Goal: Information Seeking & Learning: Learn about a topic

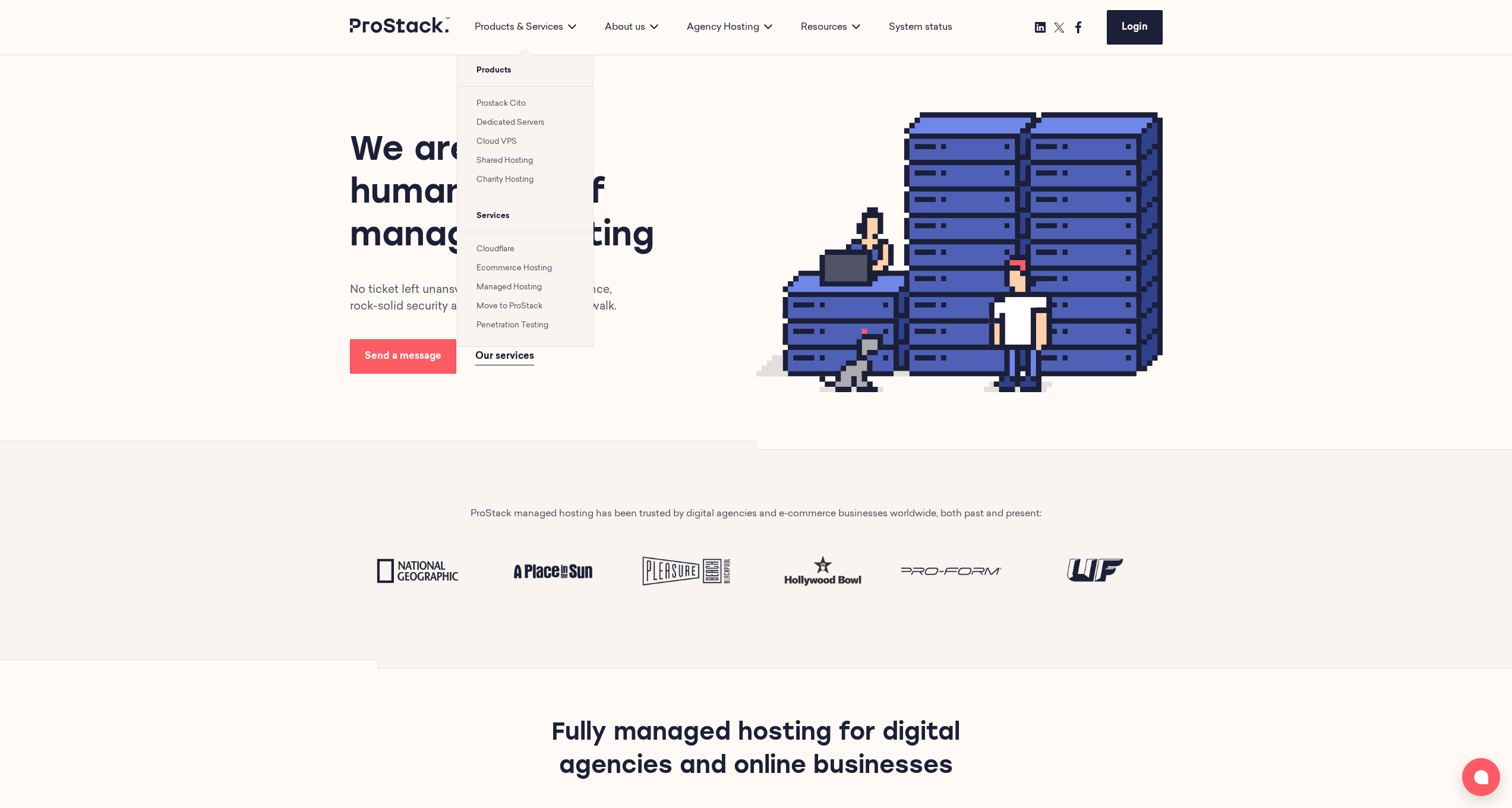
click at [501, 122] on link "Dedicated Servers" at bounding box center [510, 122] width 68 height 8
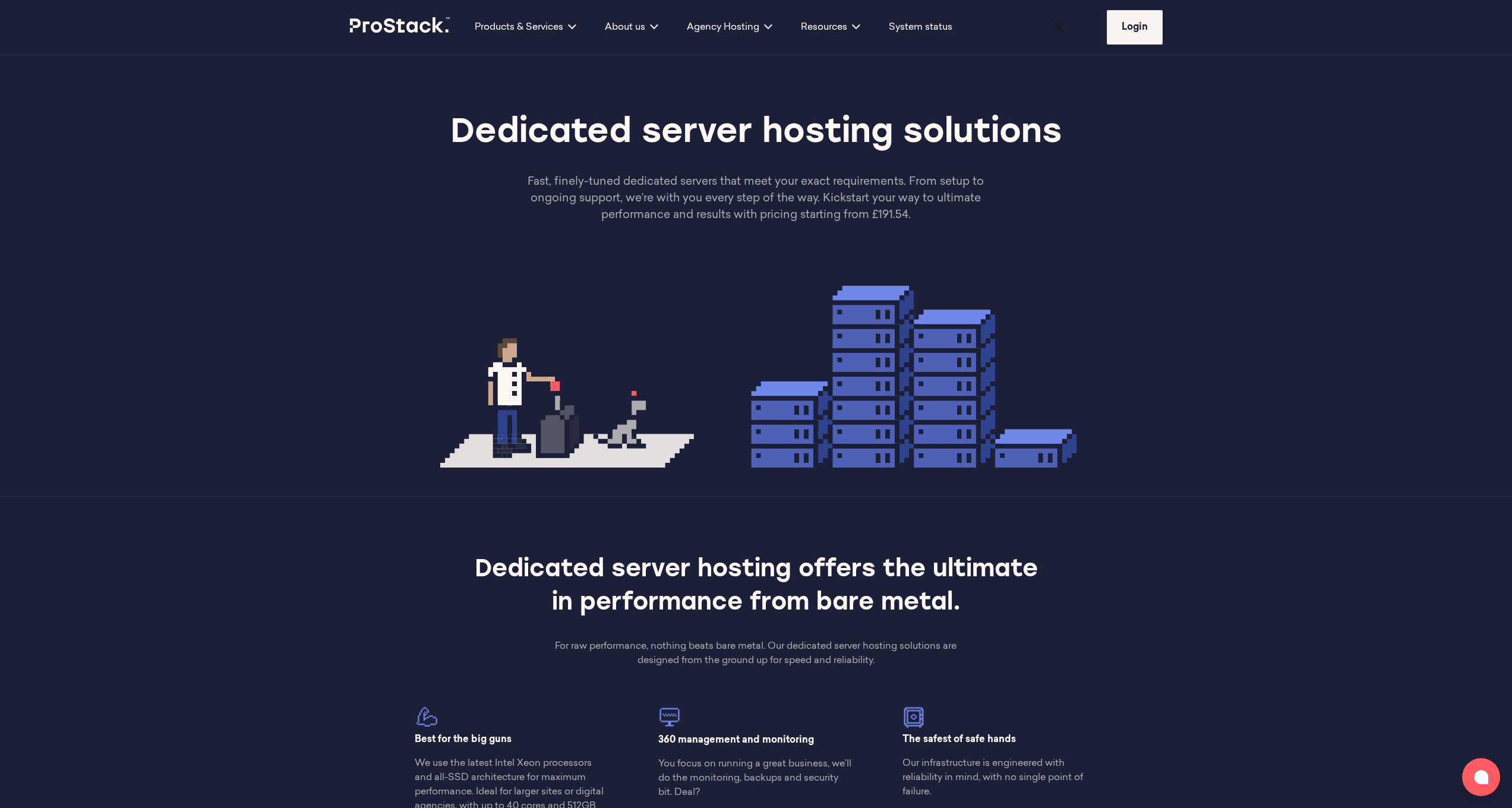
click at [293, 283] on div at bounding box center [756, 388] width 1512 height 215
click at [715, 211] on p "Fast, finely-tuned dedicated servers that meet your exact requirements. From se…" at bounding box center [756, 199] width 488 height 50
click at [703, 170] on div "Dedicated server hosting solutions Fast, finely-tuned dedicated servers that me…" at bounding box center [756, 168] width 813 height 112
click at [702, 195] on p "Fast, finely-tuned dedicated servers that meet your exact requirements. From se…" at bounding box center [756, 199] width 488 height 50
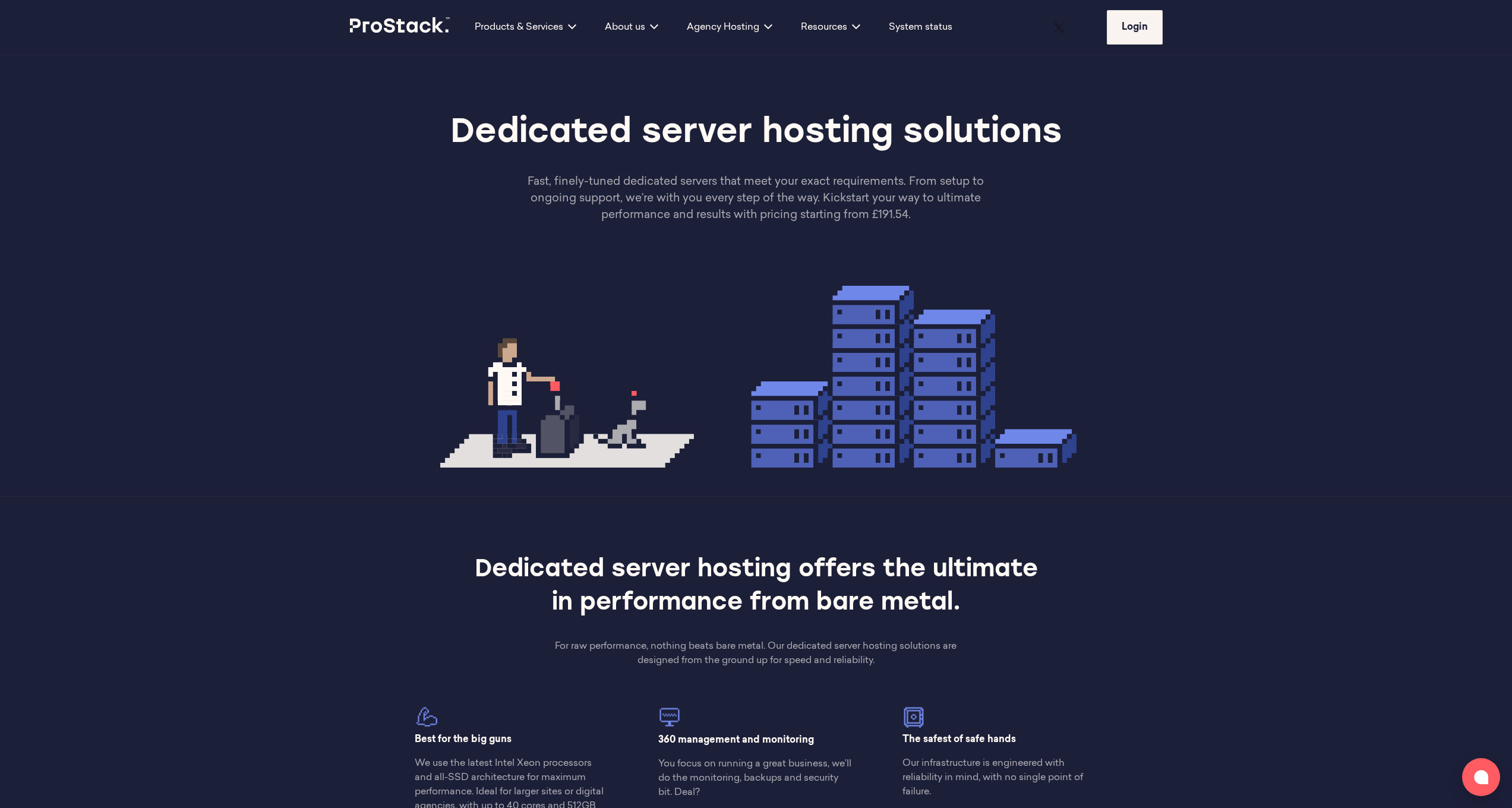
click at [702, 195] on p "Fast, finely-tuned dedicated servers that meet your exact requirements. From se…" at bounding box center [756, 199] width 488 height 50
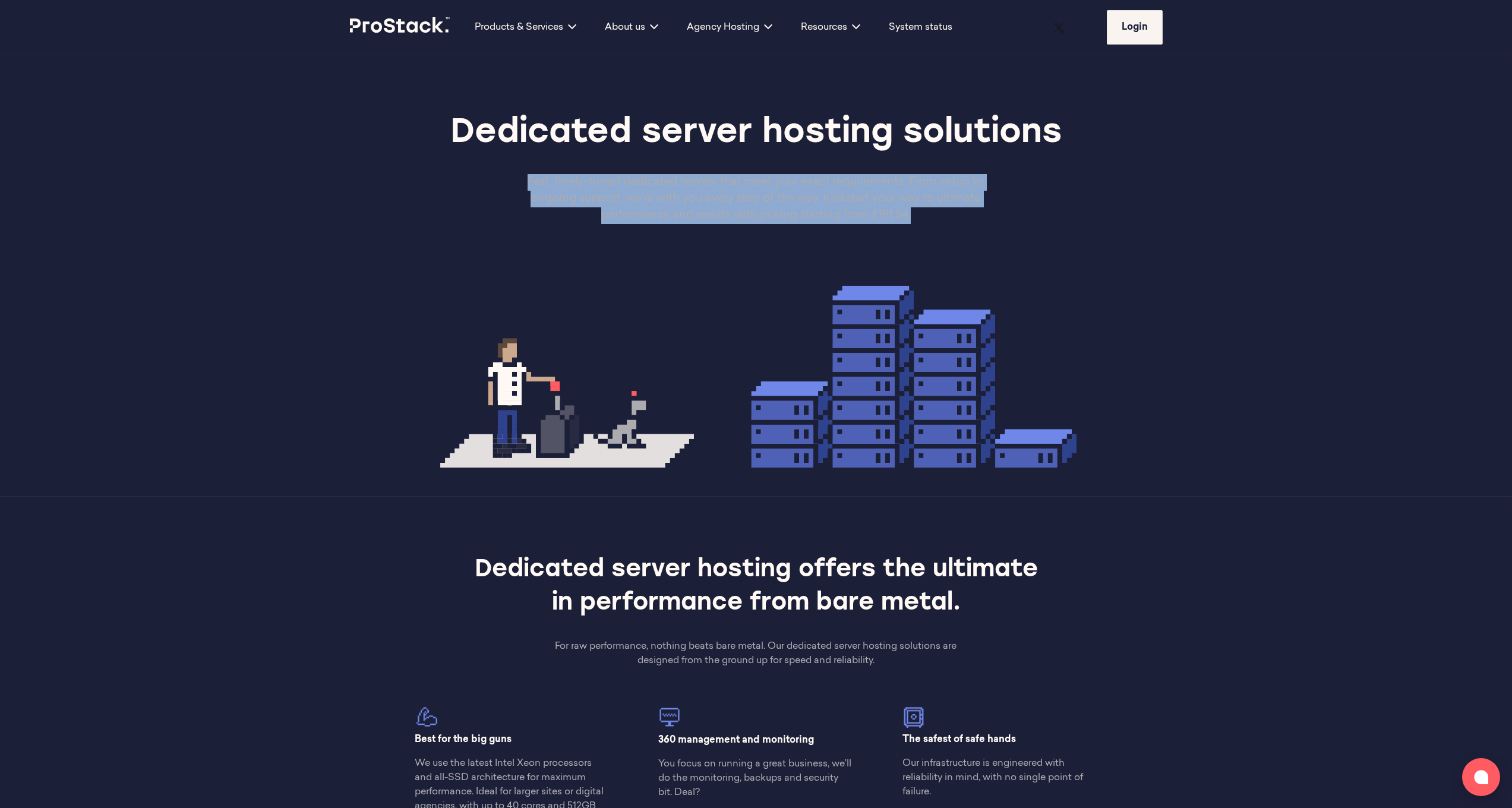
click at [702, 195] on p "Fast, finely-tuned dedicated servers that meet your exact requirements. From se…" at bounding box center [756, 199] width 488 height 50
click at [703, 371] on img at bounding box center [756, 376] width 650 height 191
click at [707, 314] on img at bounding box center [756, 376] width 650 height 191
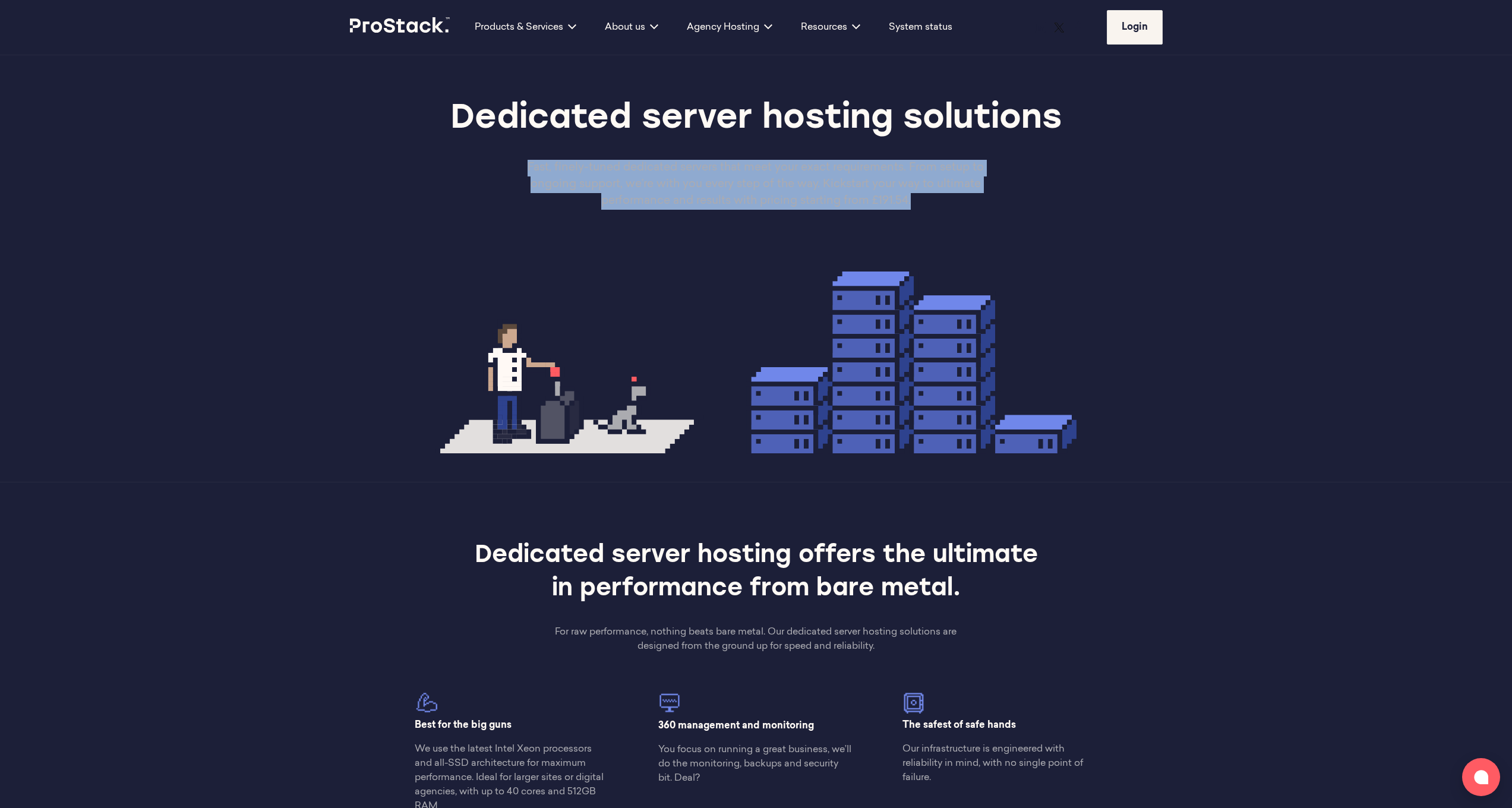
click at [890, 379] on img at bounding box center [756, 362] width 650 height 191
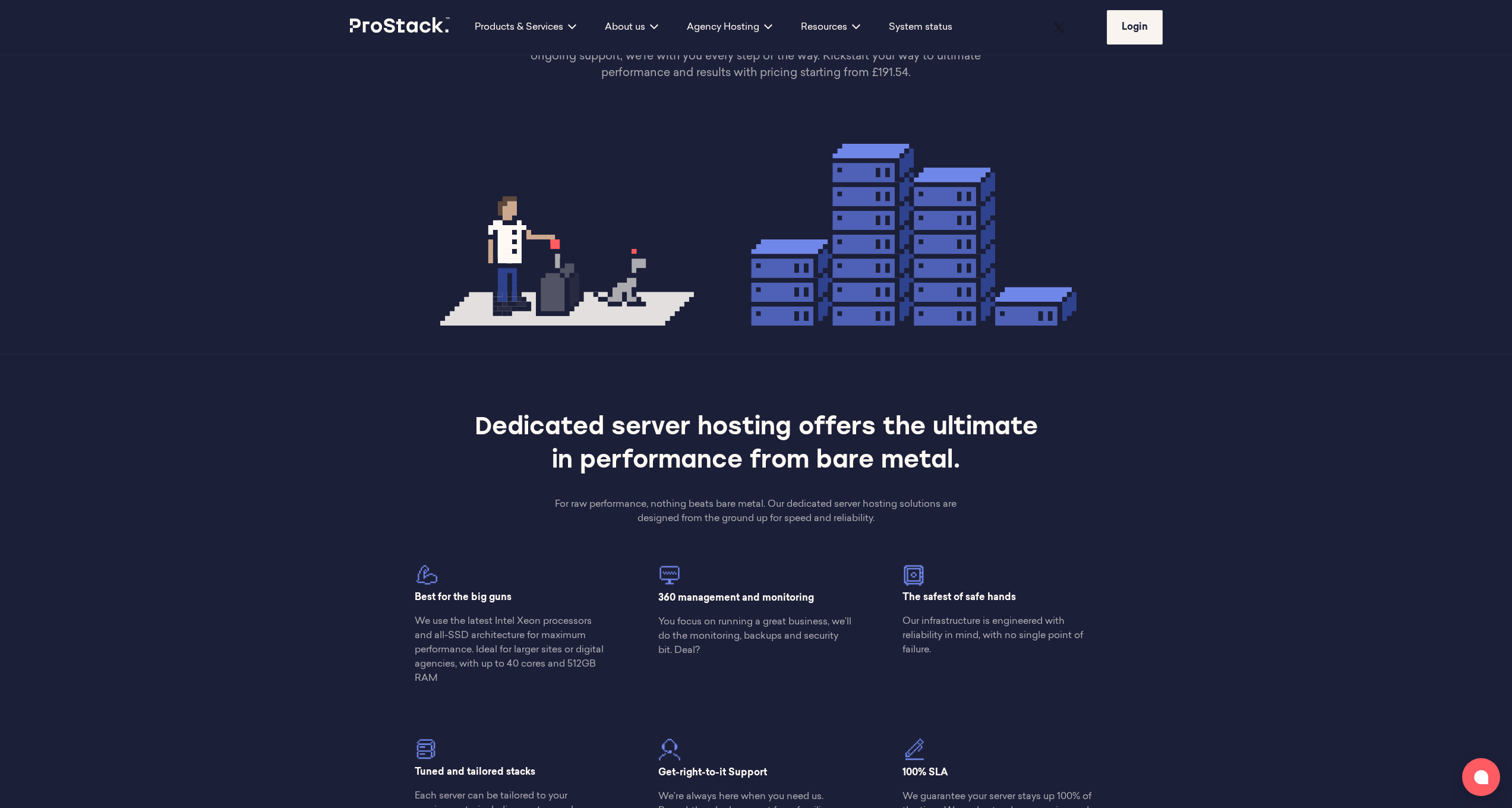
click at [964, 400] on div "Dedicated servers Dedicated server hosting offers the ultimate in performance f…" at bounding box center [756, 634] width 813 height 558
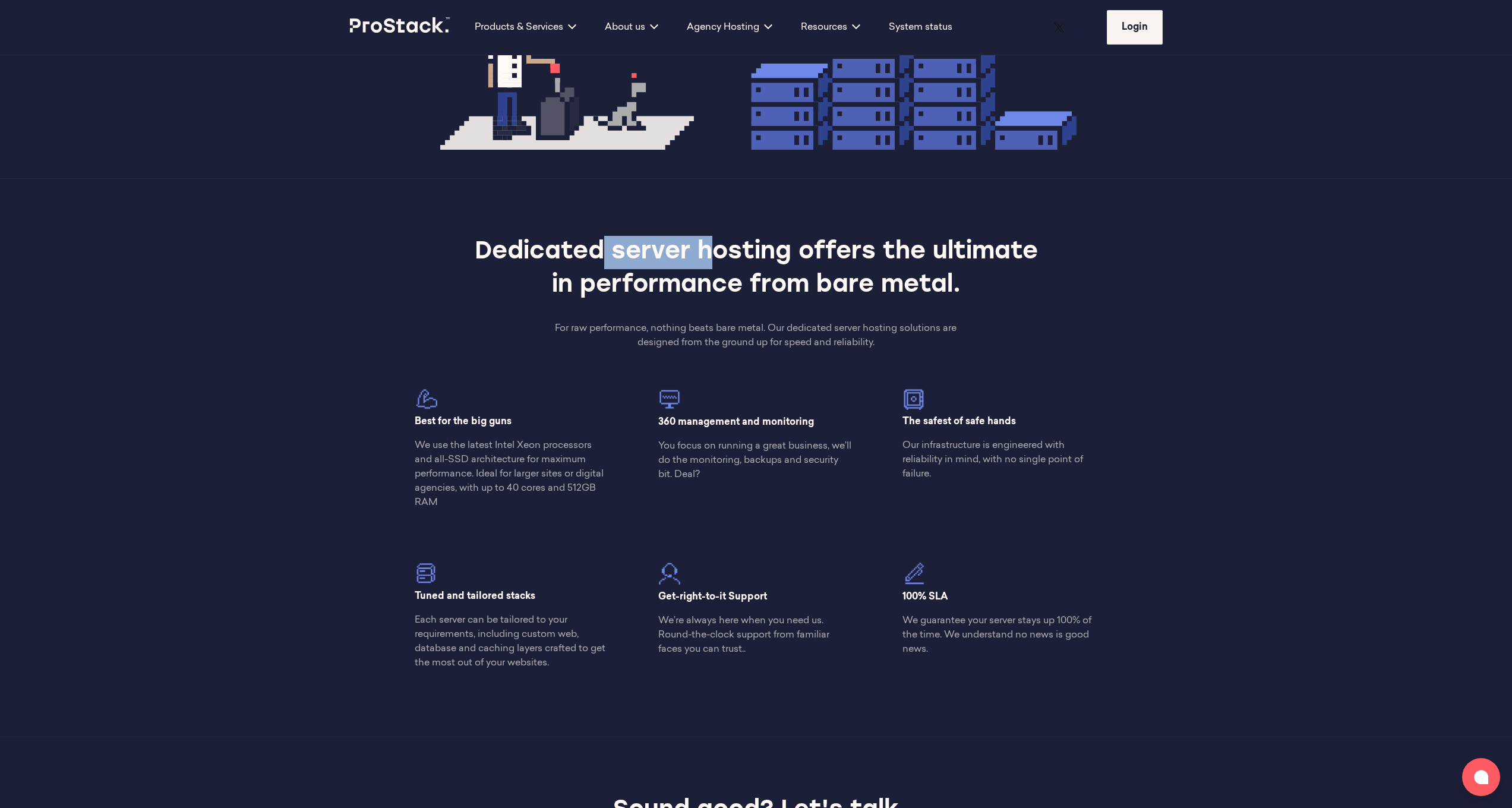
scroll to position [318, 0]
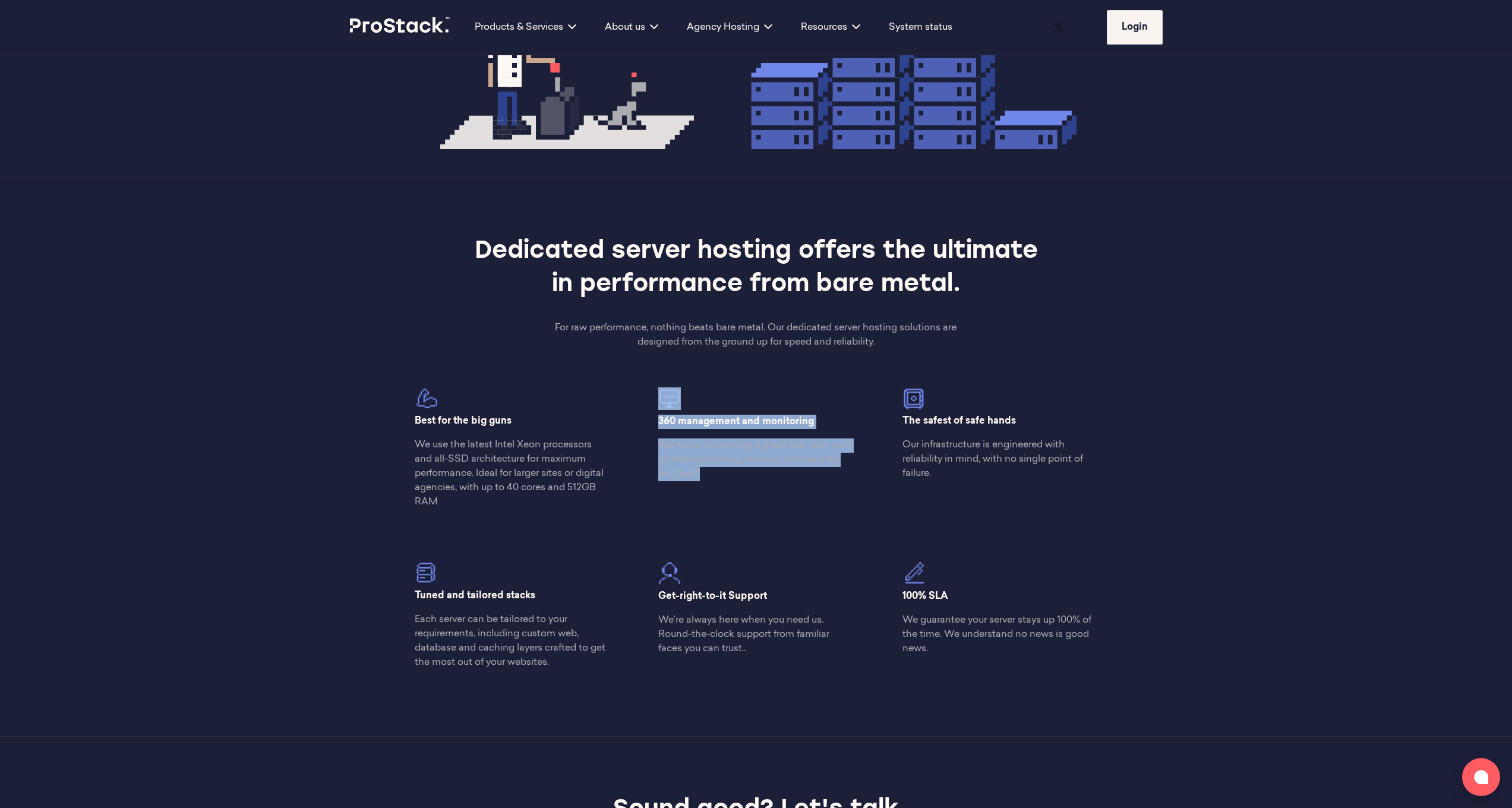
drag, startPoint x: 686, startPoint y: 499, endPoint x: 504, endPoint y: 499, distance: 182.0
click at [514, 499] on div "Best for the big guns We use the latest Intel Xeon processors and all-SSD archi…" at bounding box center [756, 533] width 731 height 292
click at [330, 401] on section "Dedicated servers Dedicated server hosting offers the ultimate in performance f…" at bounding box center [756, 457] width 1512 height 559
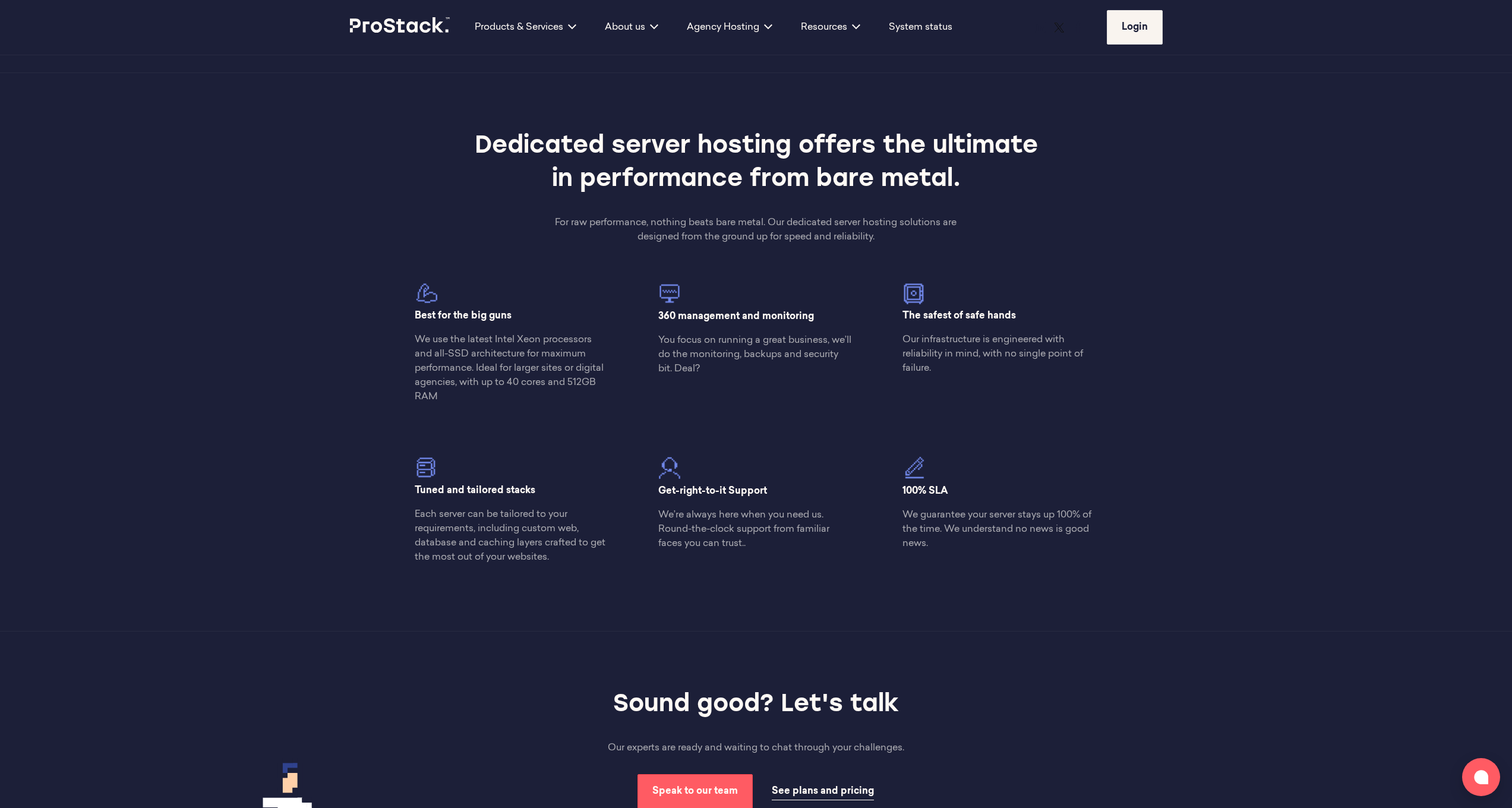
scroll to position [424, 0]
click at [964, 517] on p "We guarantee your server stays up 100% of the time. We understand no news is go…" at bounding box center [1000, 529] width 195 height 43
click at [753, 543] on p "We’re always here when you need us. Round-the-clock support from familiar faces…" at bounding box center [756, 529] width 195 height 43
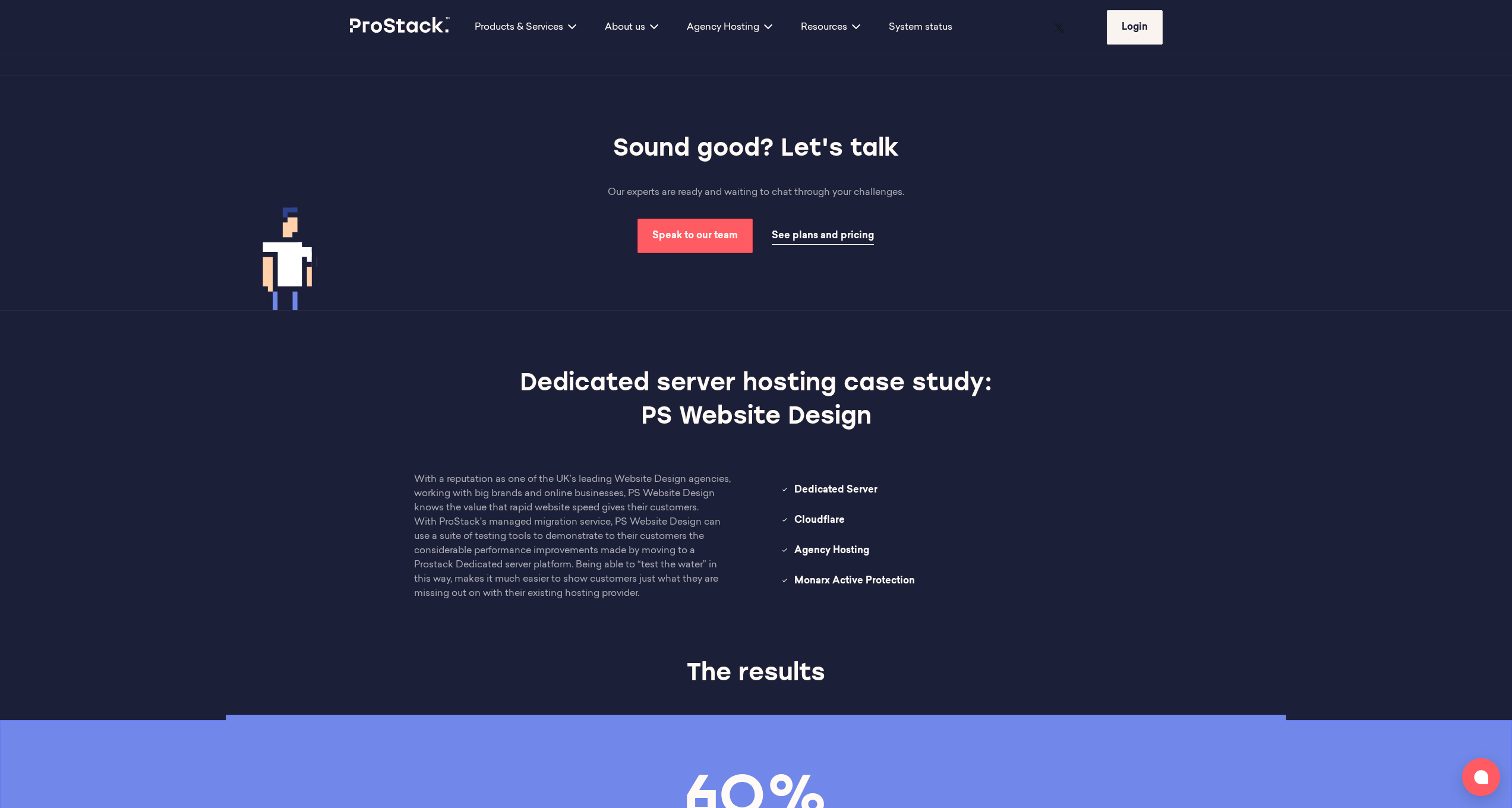
scroll to position [994, 0]
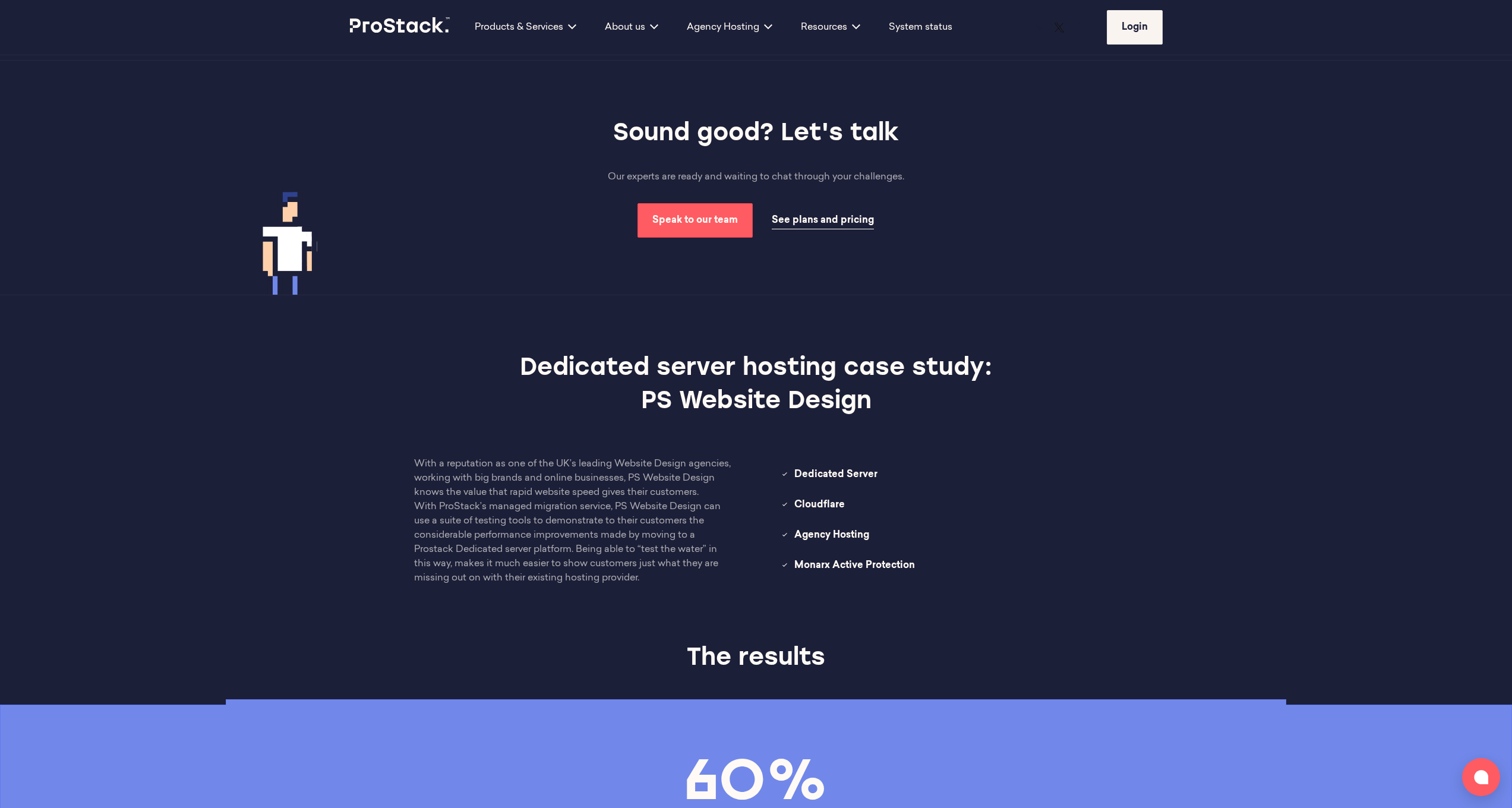
click at [478, 581] on p "With ProStack’s managed migration service, PS Website Design can use a suite of…" at bounding box center [573, 542] width 318 height 85
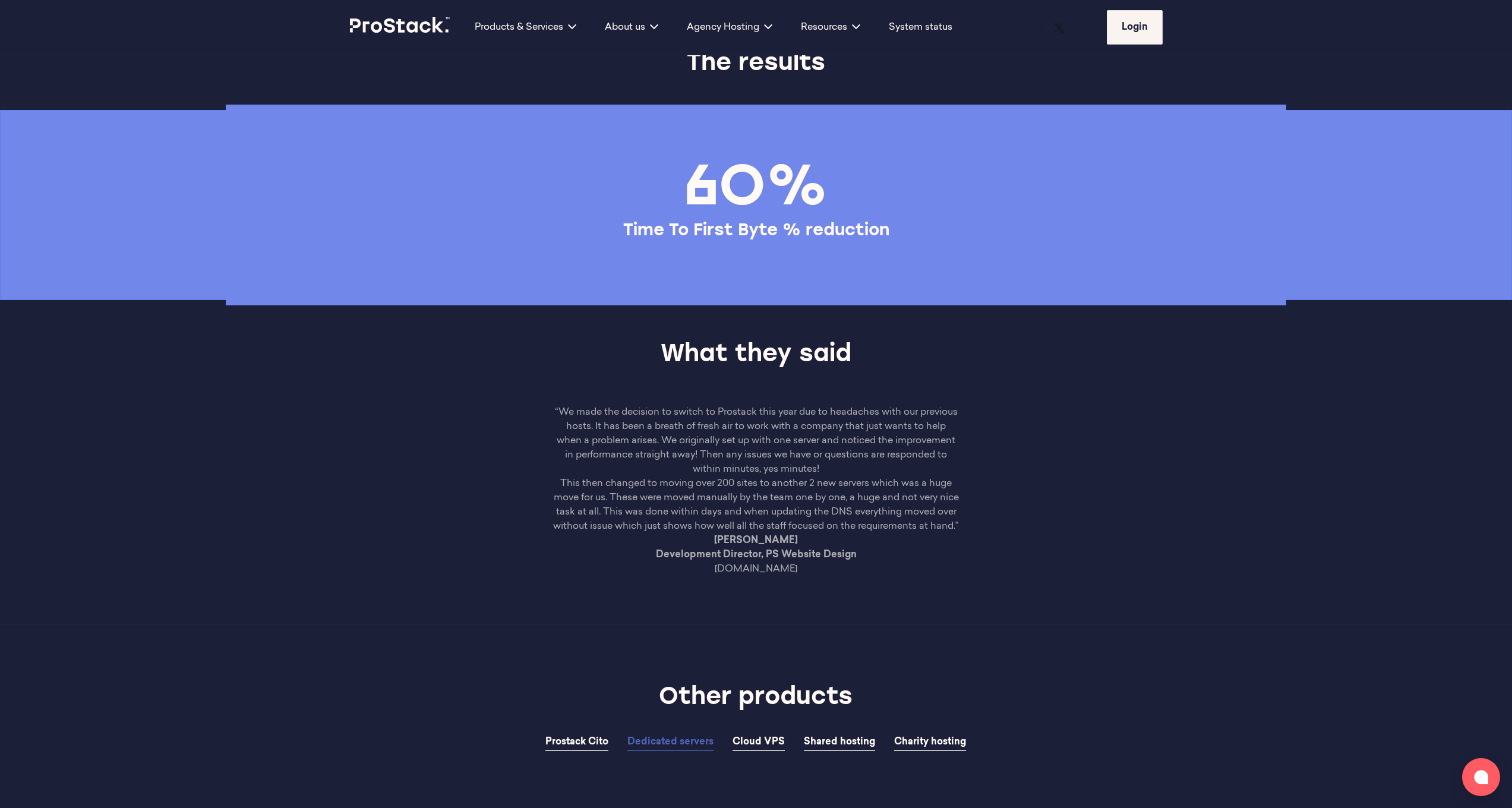
scroll to position [1590, 0]
drag, startPoint x: 537, startPoint y: 487, endPoint x: 826, endPoint y: 663, distance: 338.4
click at [828, 623] on div "“We made the decision to switch to Prostack this year due to headaches with our…" at bounding box center [756, 514] width 1512 height 219
click at [864, 623] on div "“We made the decision to switch to Prostack this year due to headaches with our…" at bounding box center [756, 514] width 1512 height 219
drag, startPoint x: 855, startPoint y: 667, endPoint x: 847, endPoint y: 466, distance: 201.2
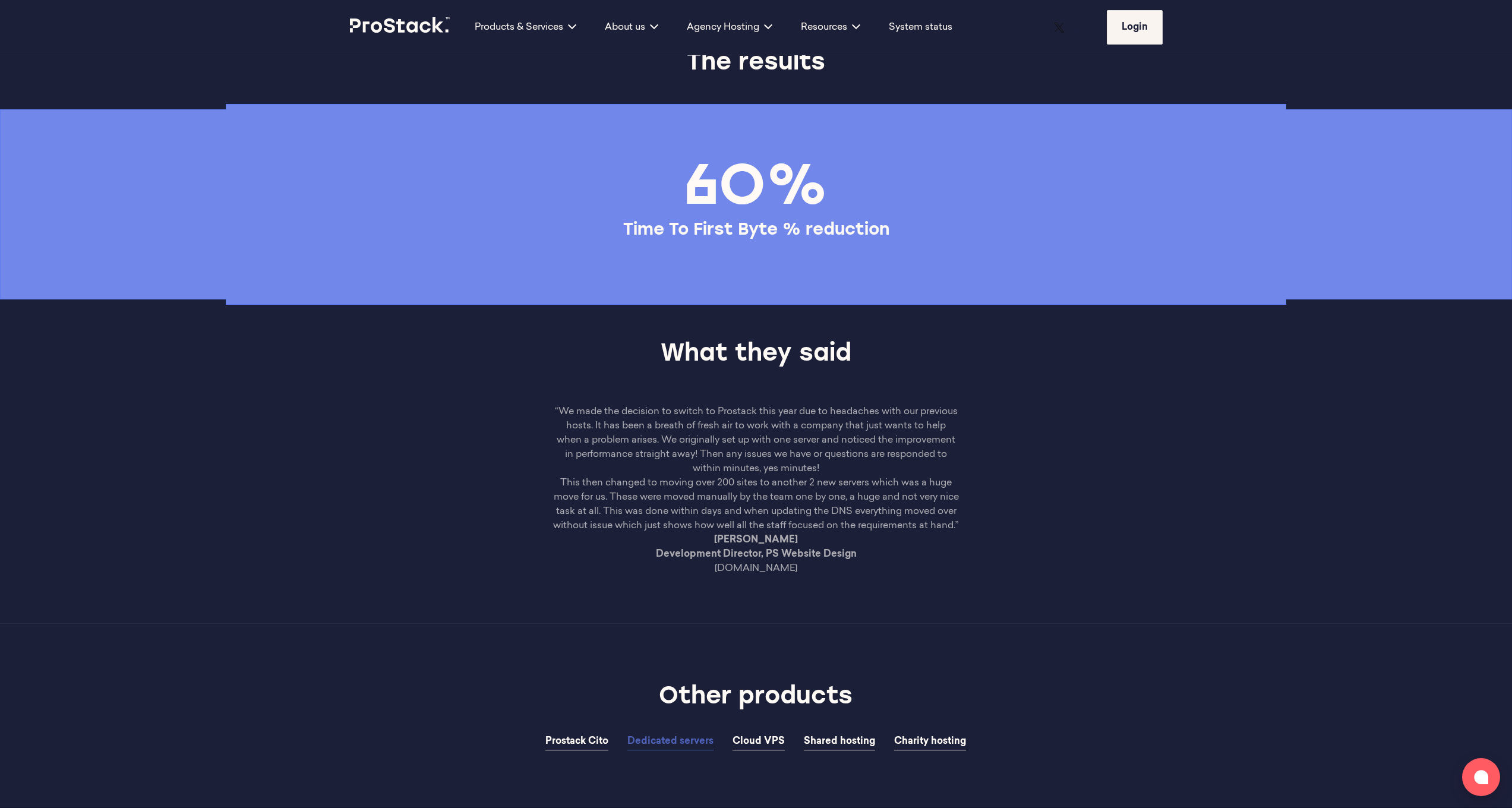
click at [795, 476] on p "“We made the decision to switch to Prostack this year due to headaches with our…" at bounding box center [756, 440] width 406 height 71
click at [795, 476] on p "“We made the decision to switch to Prostack this year due to headaches with our…" at bounding box center [756, 440] width 406 height 71
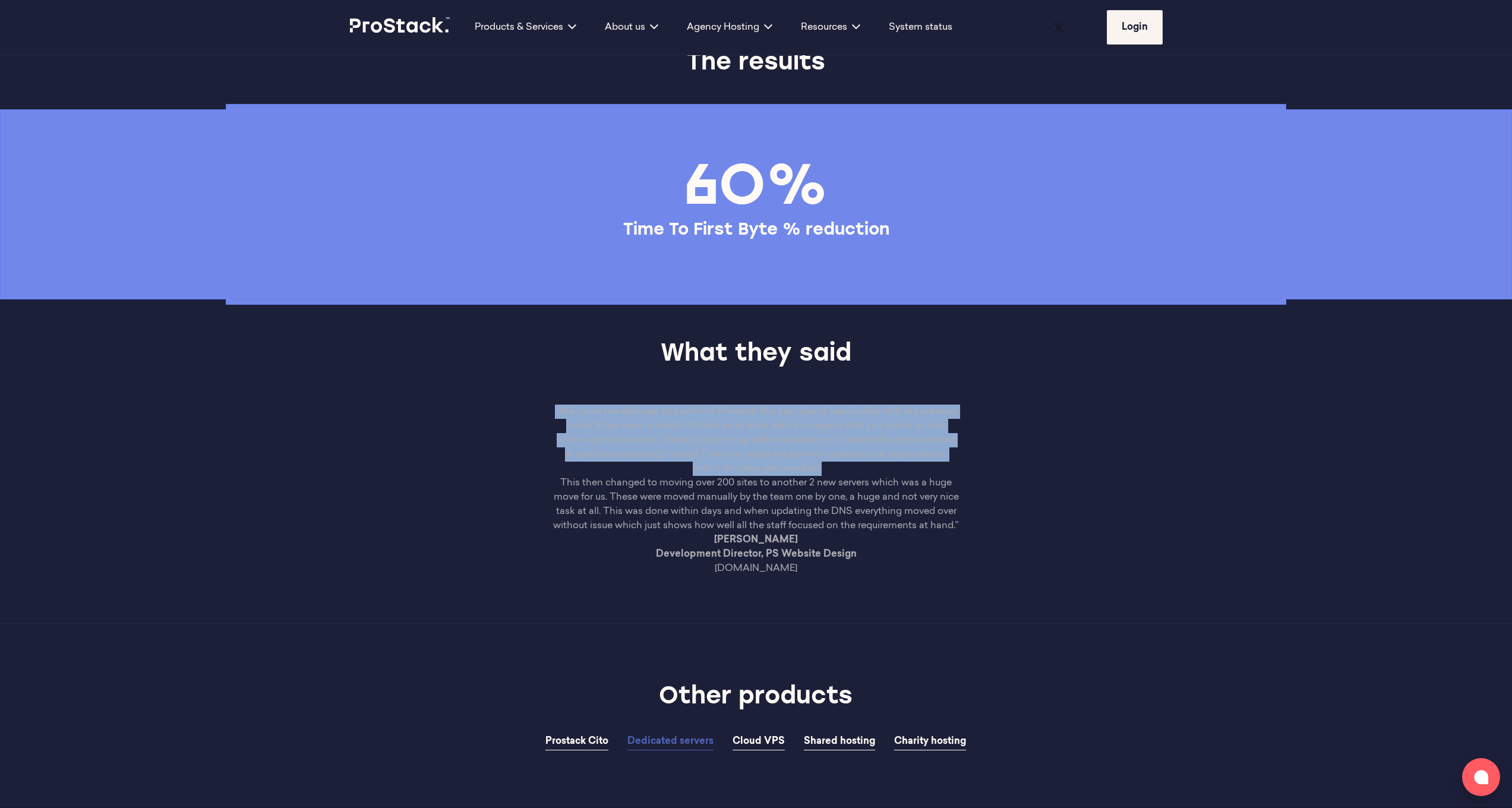
click at [797, 533] on p "This then changed to moving over 200 sites to another 2 new servers which was a…" at bounding box center [756, 504] width 406 height 57
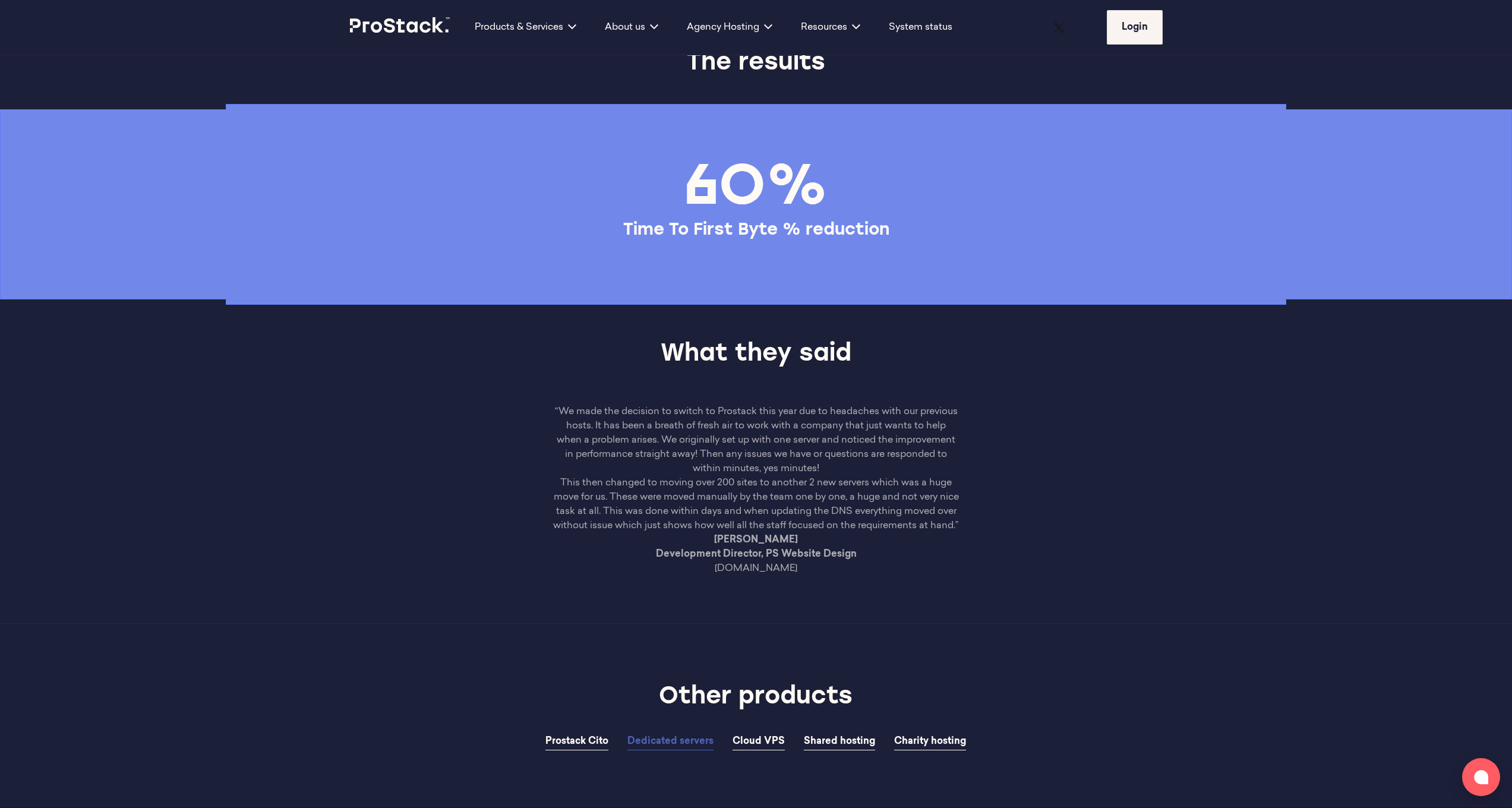
click at [797, 533] on p "This then changed to moving over 200 sites to another 2 new servers which was a…" at bounding box center [756, 504] width 406 height 57
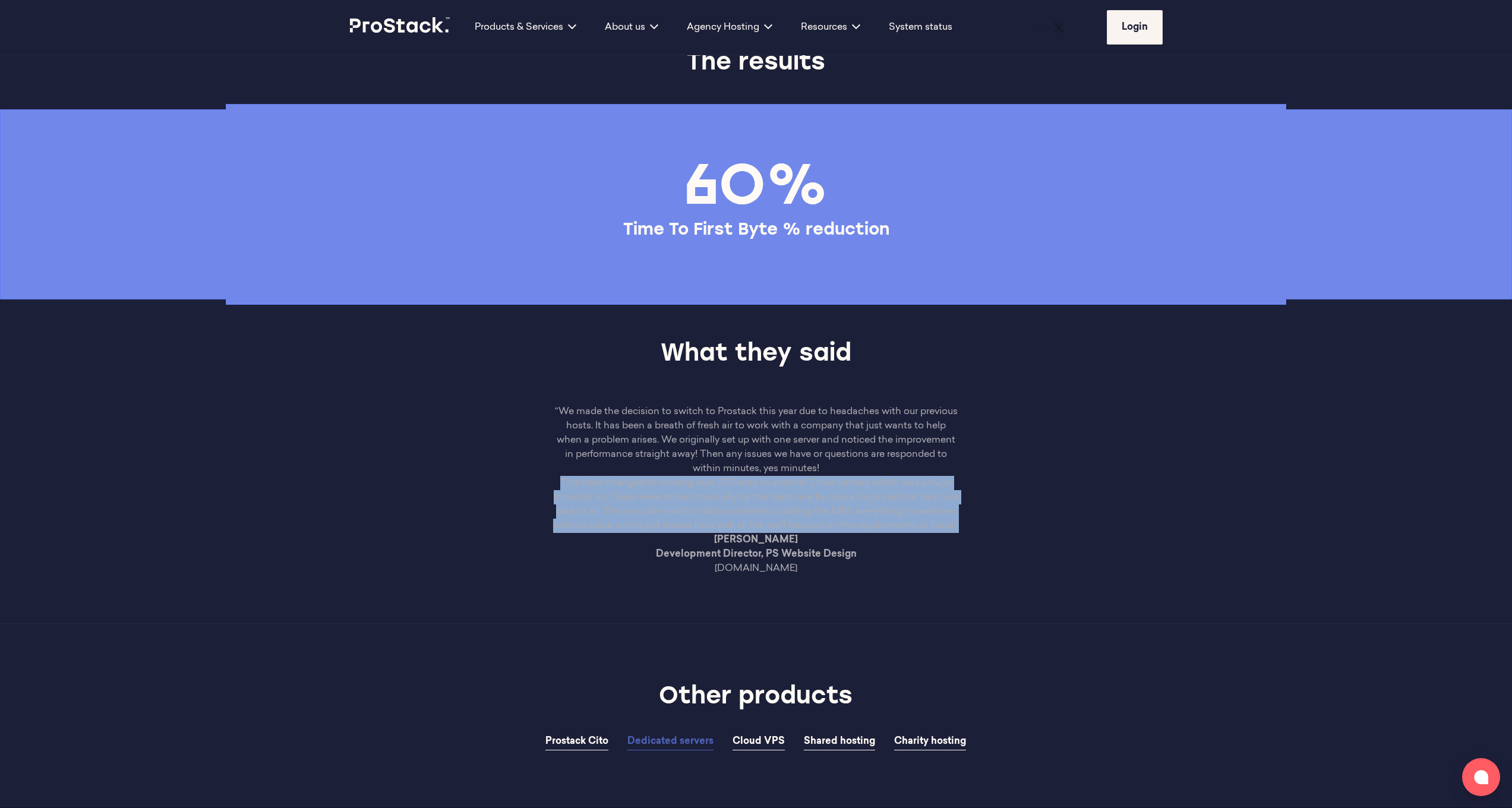
click at [797, 533] on p "This then changed to moving over 200 sites to another 2 new servers which was a…" at bounding box center [756, 504] width 406 height 57
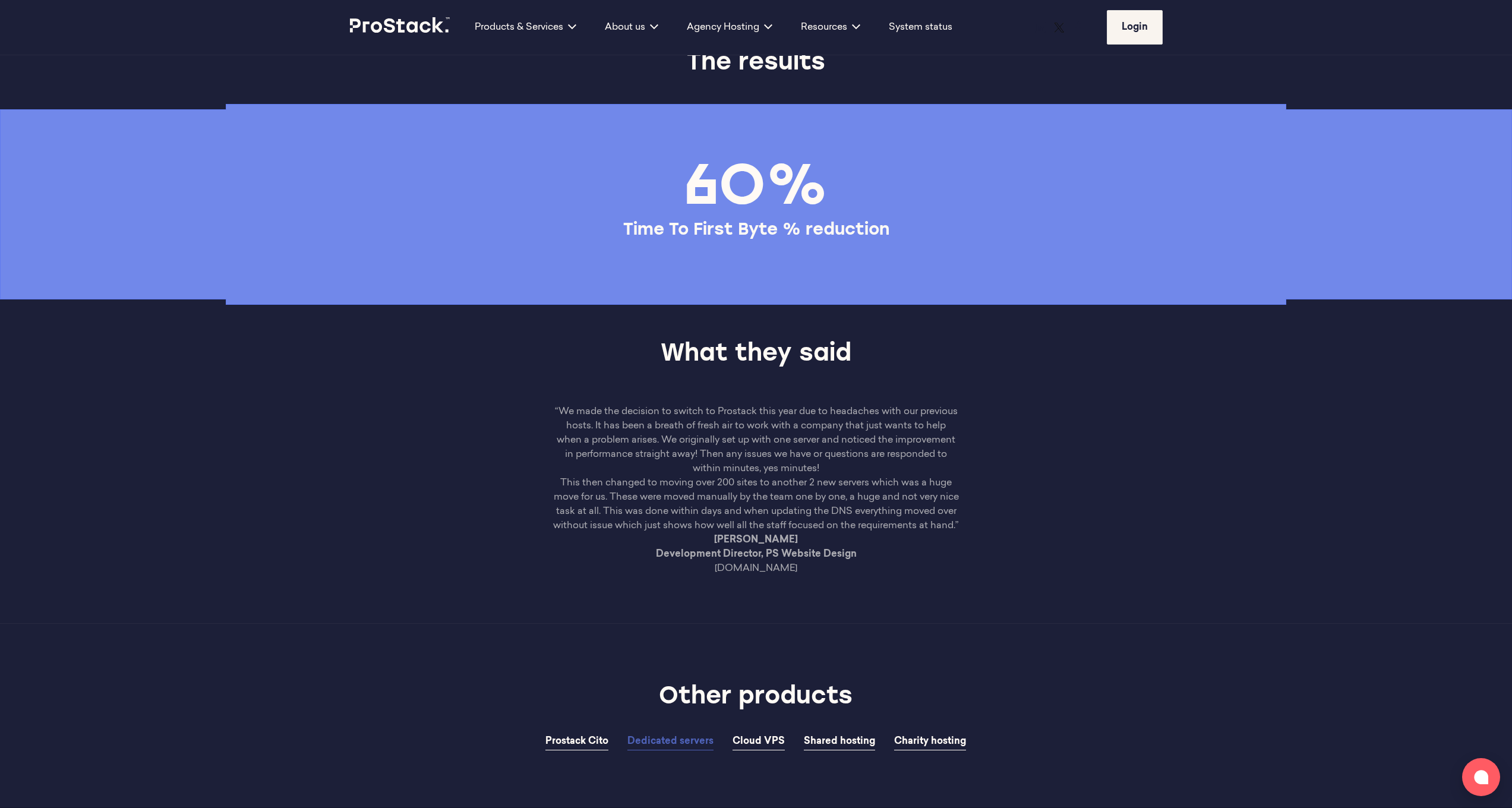
click at [797, 623] on div "“We made the decision to switch to Prostack this year due to headaches with our…" at bounding box center [756, 514] width 1512 height 219
drag, startPoint x: 806, startPoint y: 695, endPoint x: 636, endPoint y: 511, distance: 250.5
click at [636, 512] on div "“We made the decision to switch to Prostack this year due to headaches with our…" at bounding box center [756, 514] width 1512 height 219
click at [660, 476] on p "“We made the decision to switch to Prostack this year due to headaches with our…" at bounding box center [756, 440] width 406 height 71
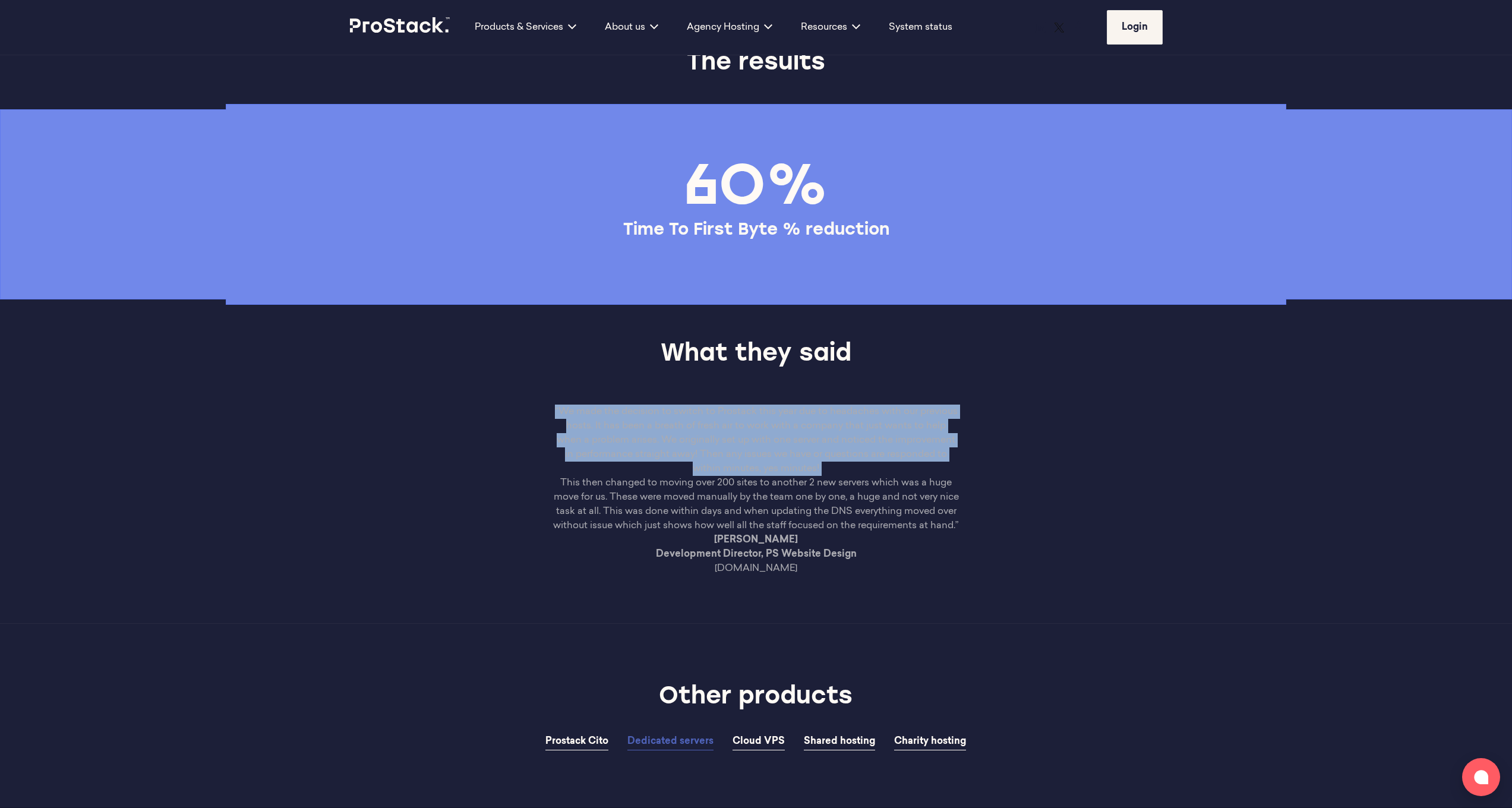
click at [660, 476] on p "“We made the decision to switch to Prostack this year due to headaches with our…" at bounding box center [756, 440] width 406 height 71
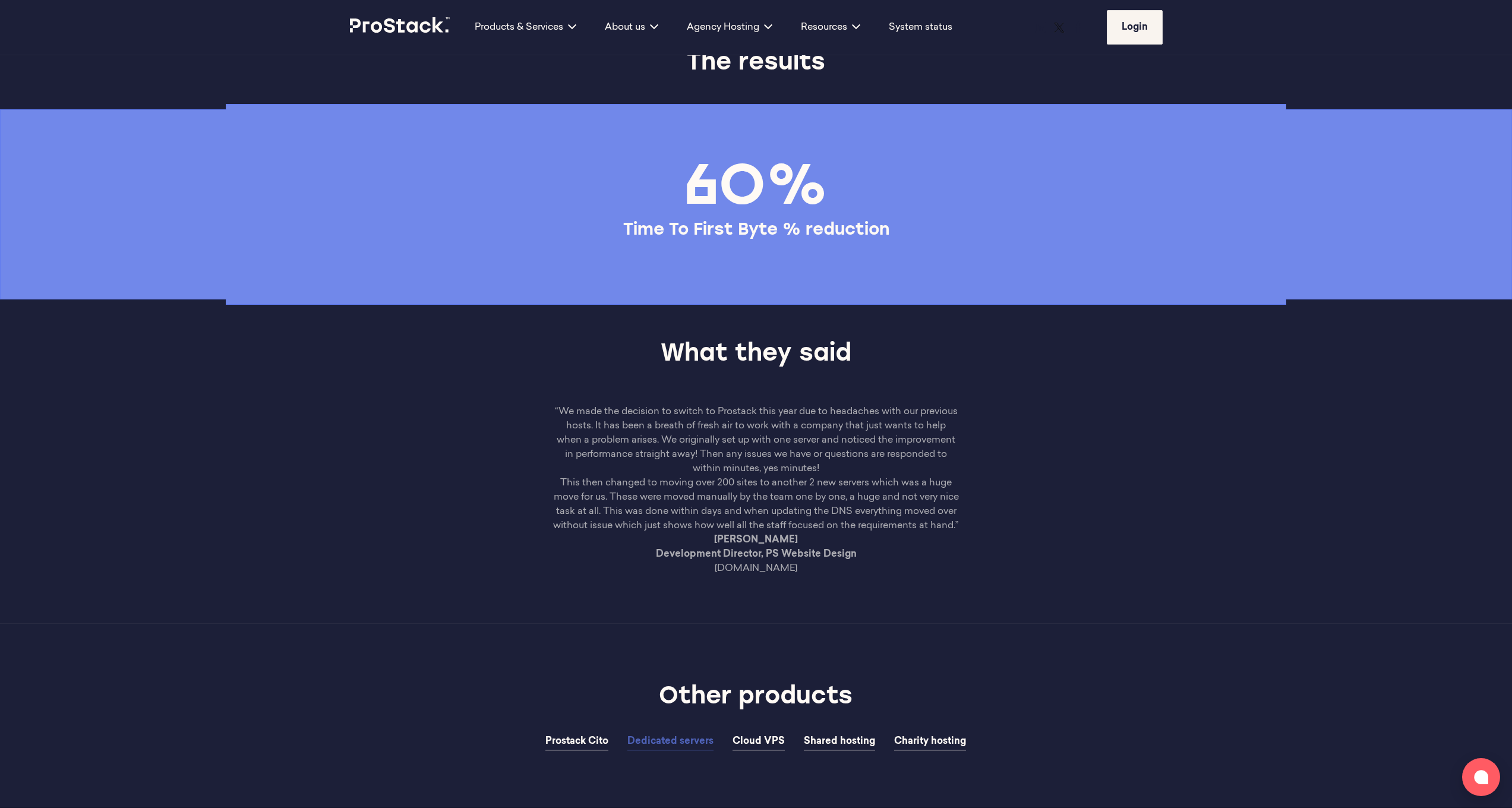
click at [665, 533] on p "This then changed to moving over 200 sites to another 2 new servers which was a…" at bounding box center [756, 504] width 406 height 57
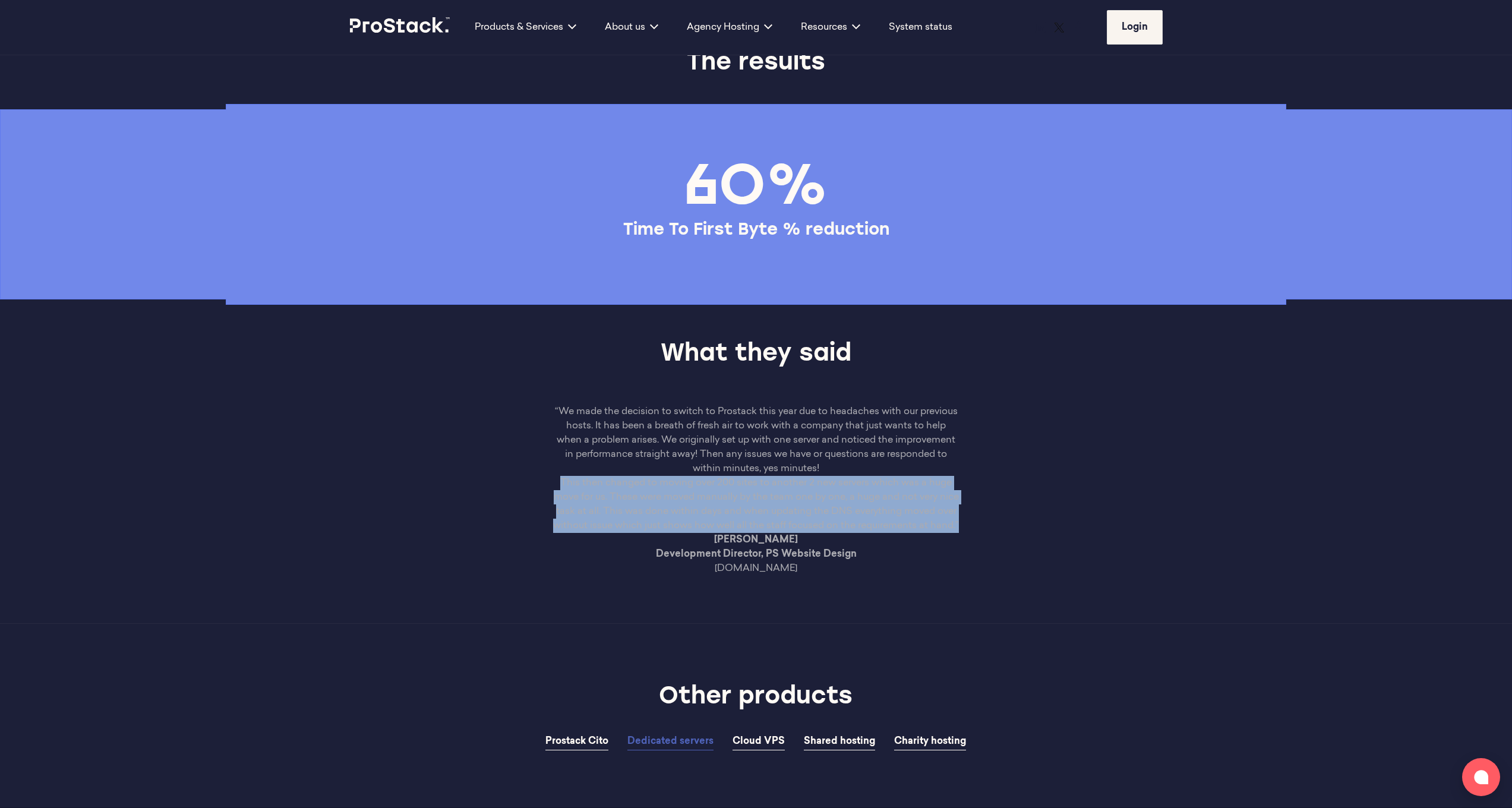
click at [665, 533] on p "This then changed to moving over 200 sites to another 2 new servers which was a…" at bounding box center [756, 504] width 406 height 57
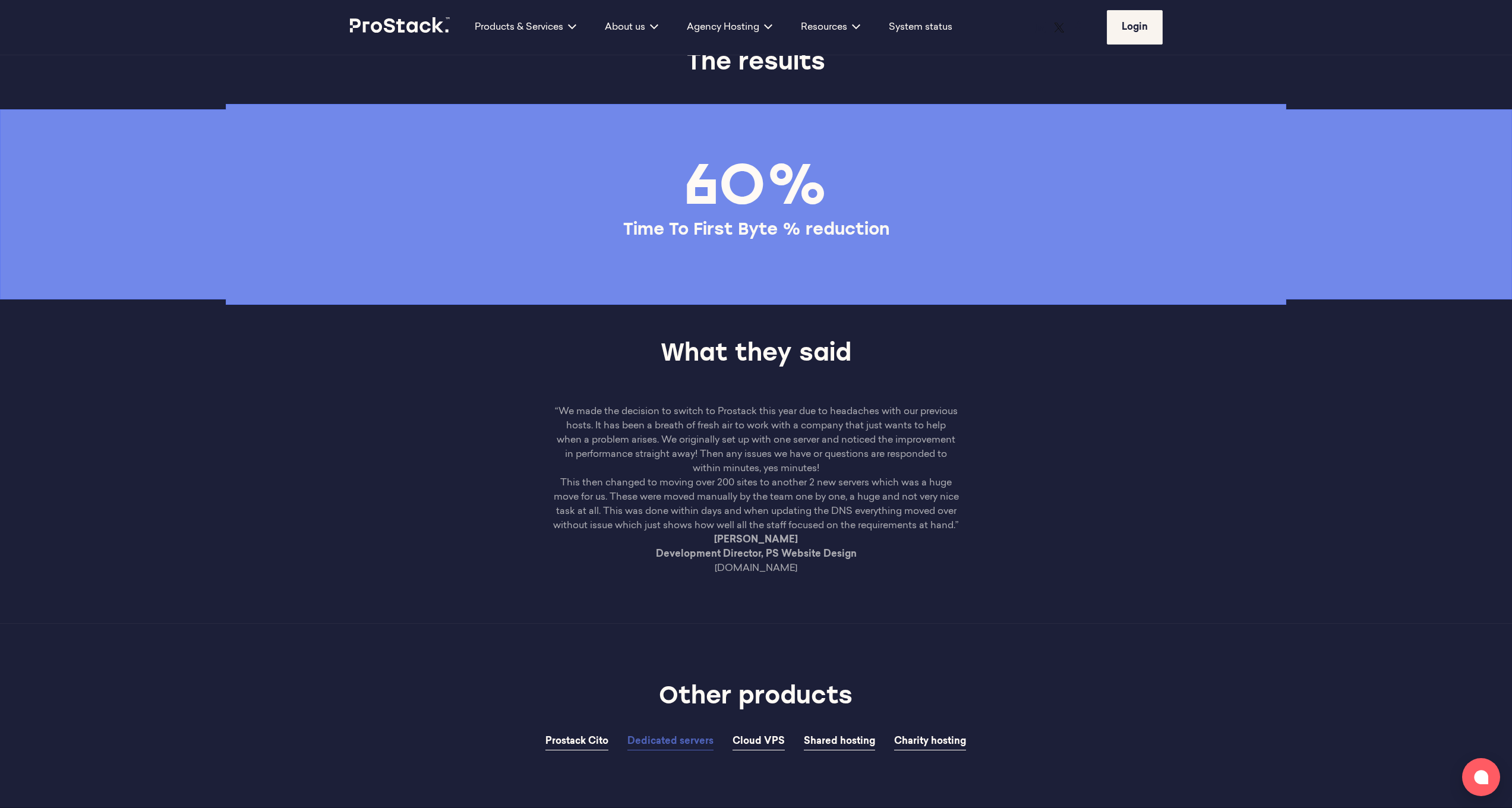
click at [837, 576] on p "[PERSON_NAME] Development Director, PS Website Design [DOMAIN_NAME]" at bounding box center [756, 554] width 406 height 43
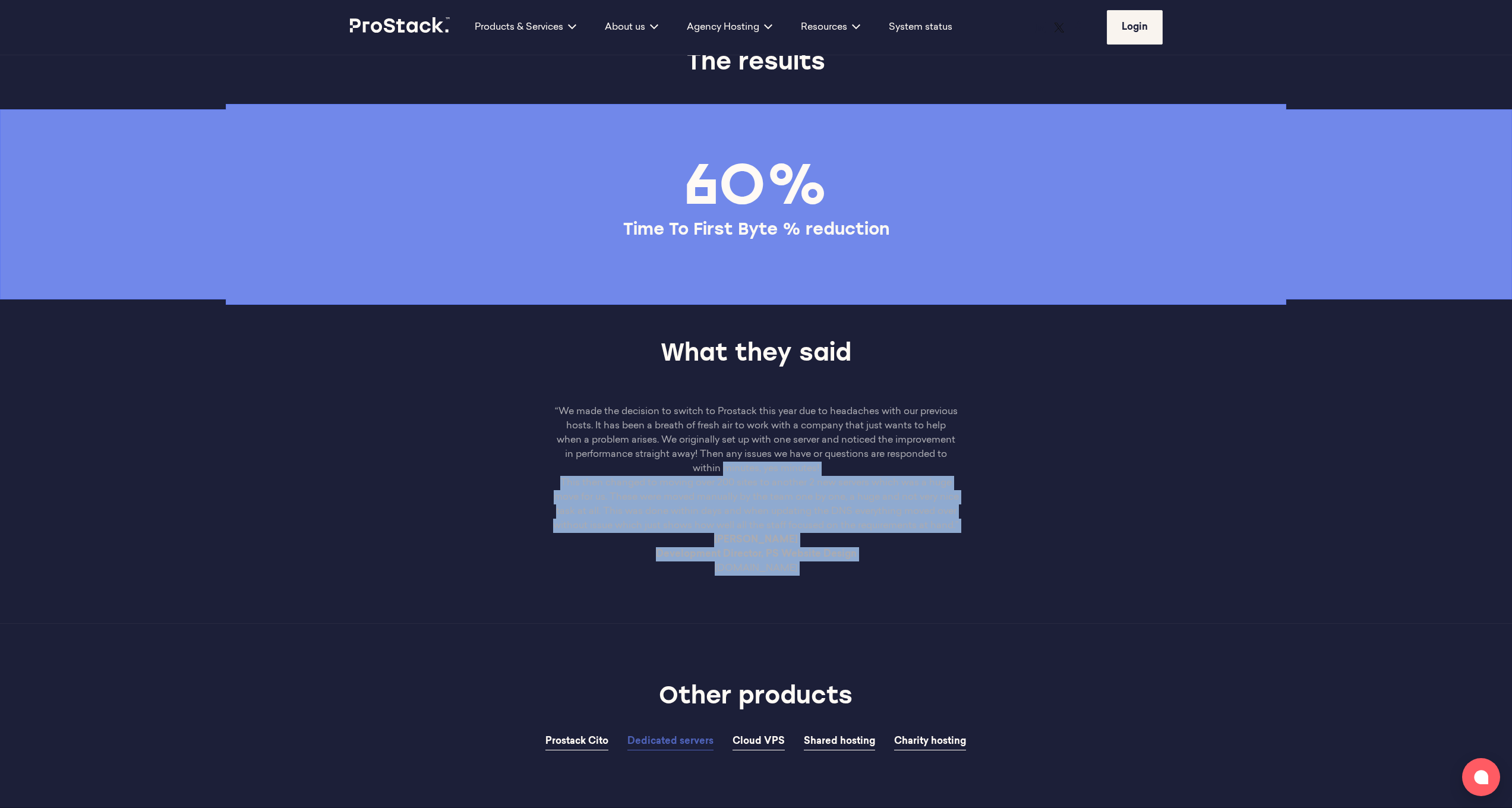
drag, startPoint x: 837, startPoint y: 646, endPoint x: 707, endPoint y: 539, distance: 168.4
click at [707, 537] on div "“We made the decision to switch to Prostack this year due to headaches with our…" at bounding box center [756, 490] width 406 height 171
click at [719, 533] on p "This then changed to moving over 200 sites to another 2 new servers which was a…" at bounding box center [756, 504] width 406 height 57
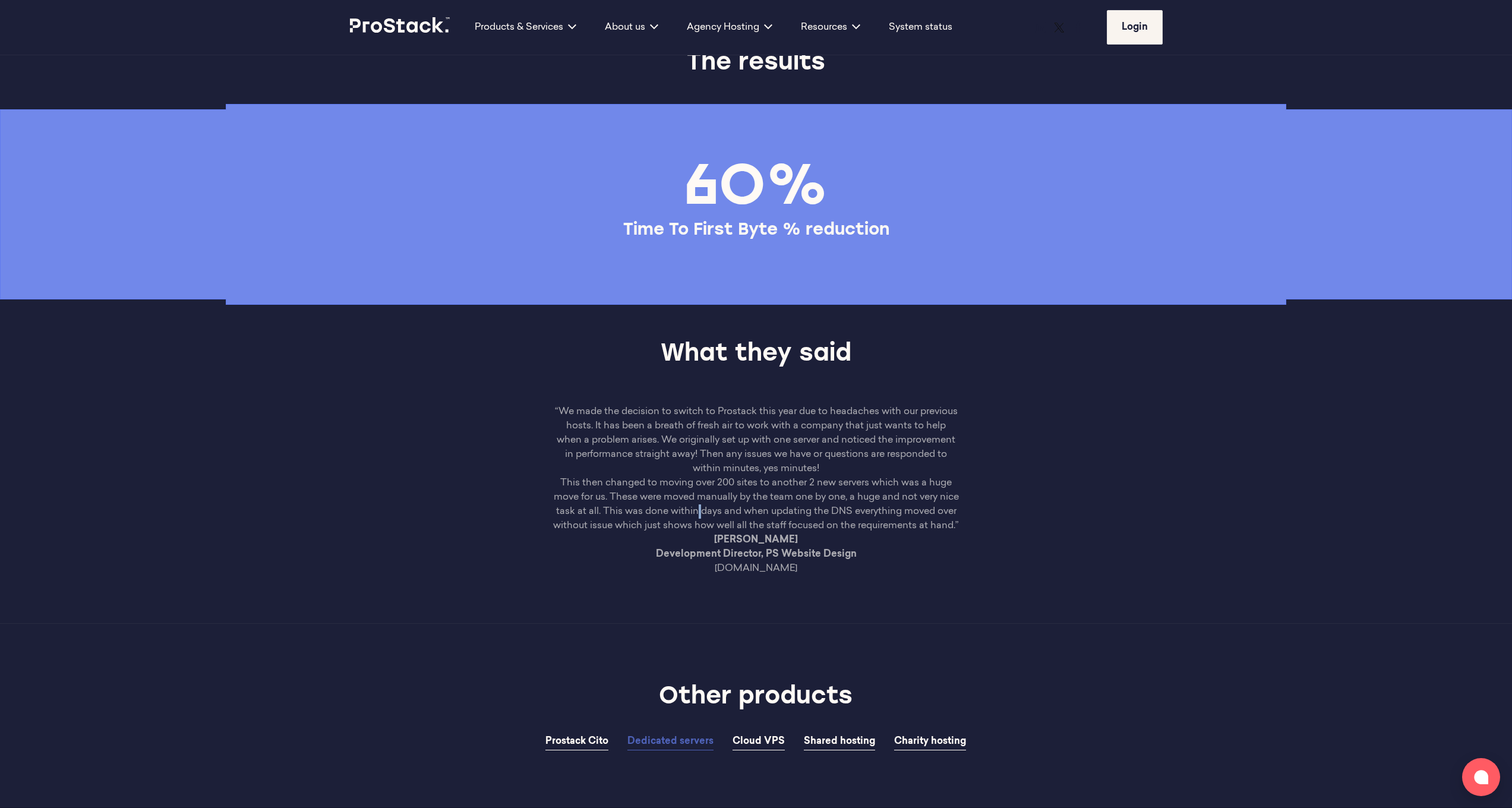
click at [719, 533] on p "This then changed to moving over 200 sites to another 2 new servers which was a…" at bounding box center [756, 504] width 406 height 57
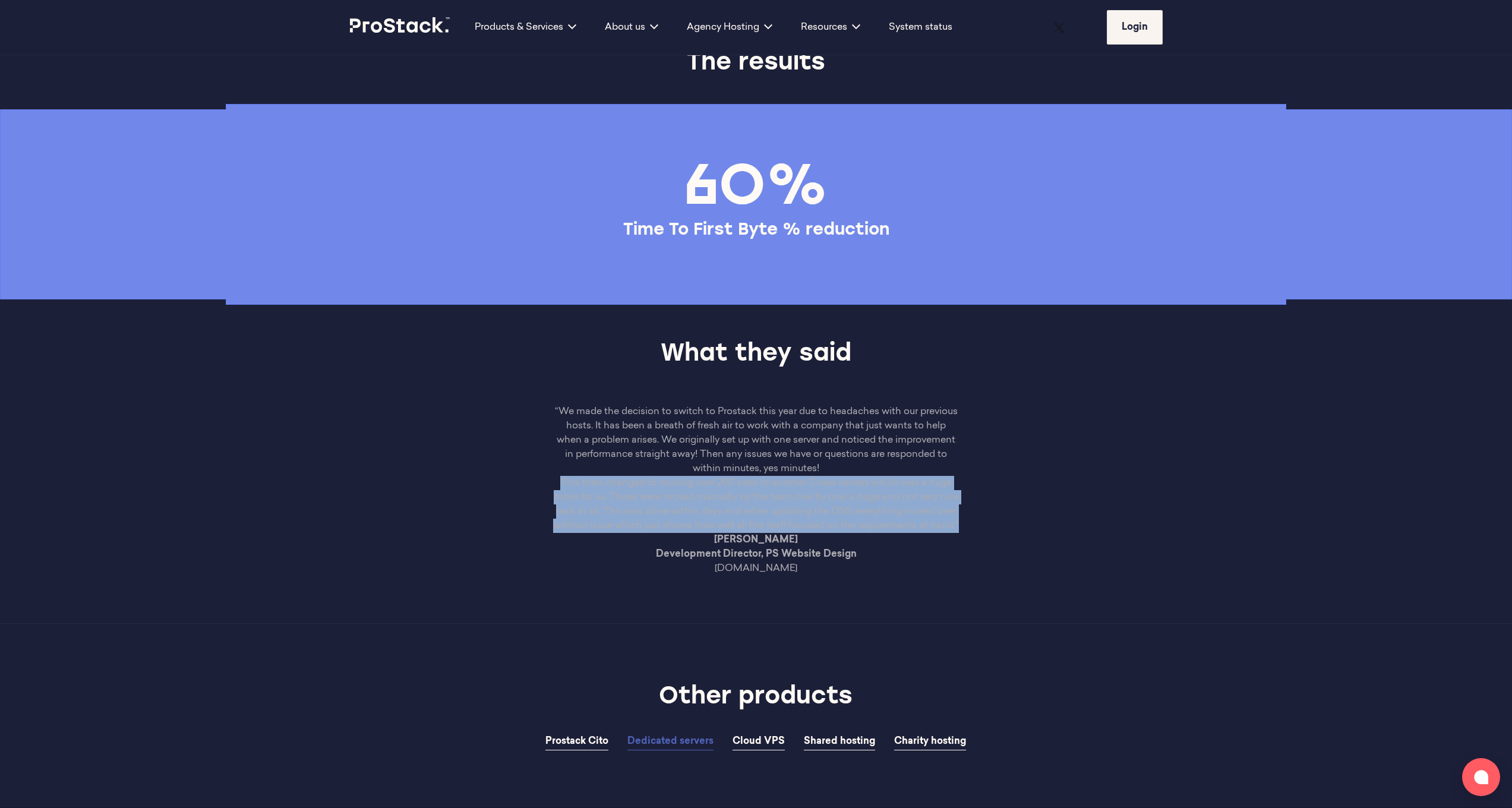
click at [719, 533] on p "This then changed to moving over 200 sites to another 2 new servers which was a…" at bounding box center [756, 504] width 406 height 57
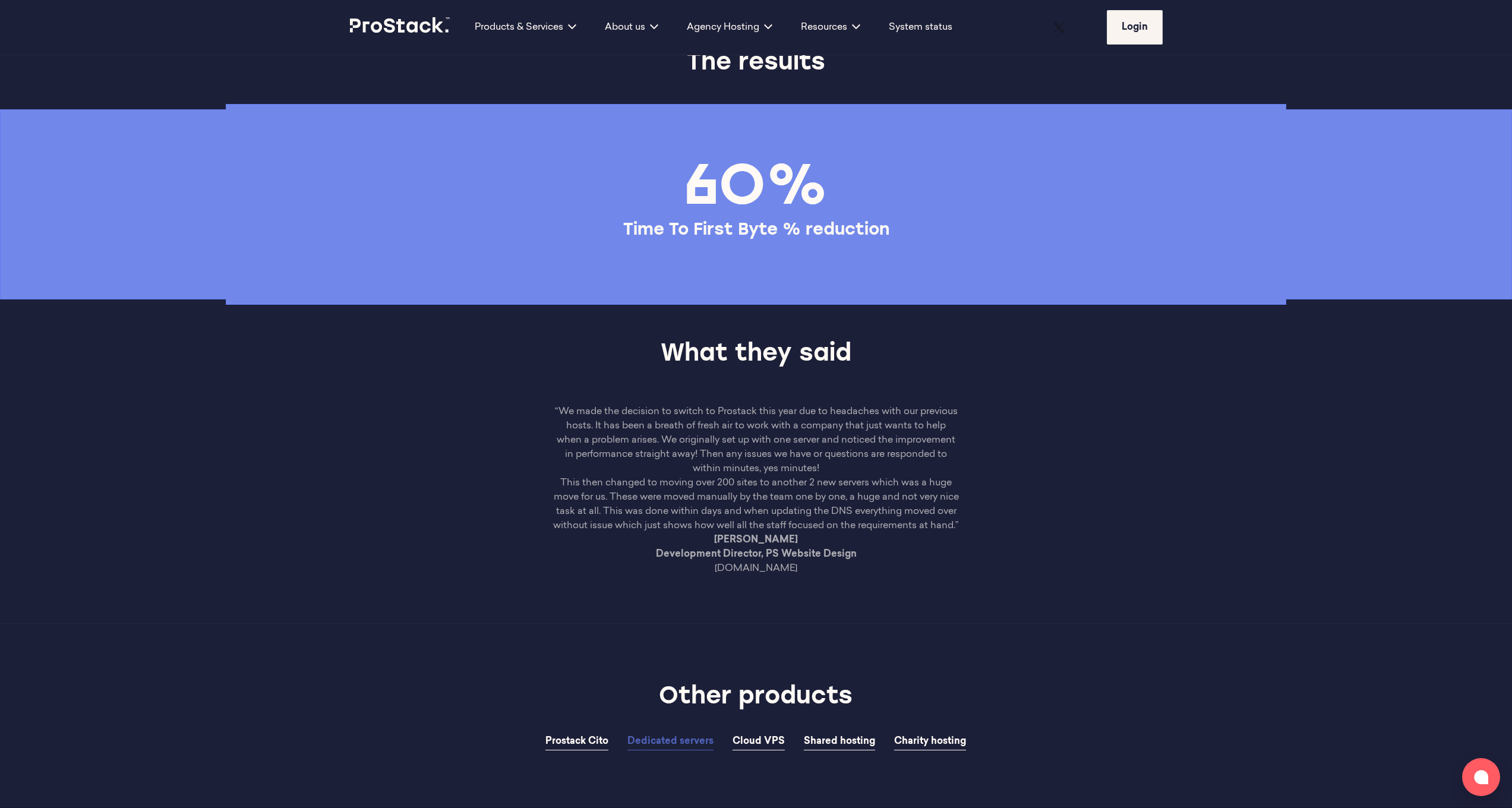
click at [774, 559] on strong "[PERSON_NAME] Development Director, PS Website Design" at bounding box center [756, 547] width 201 height 24
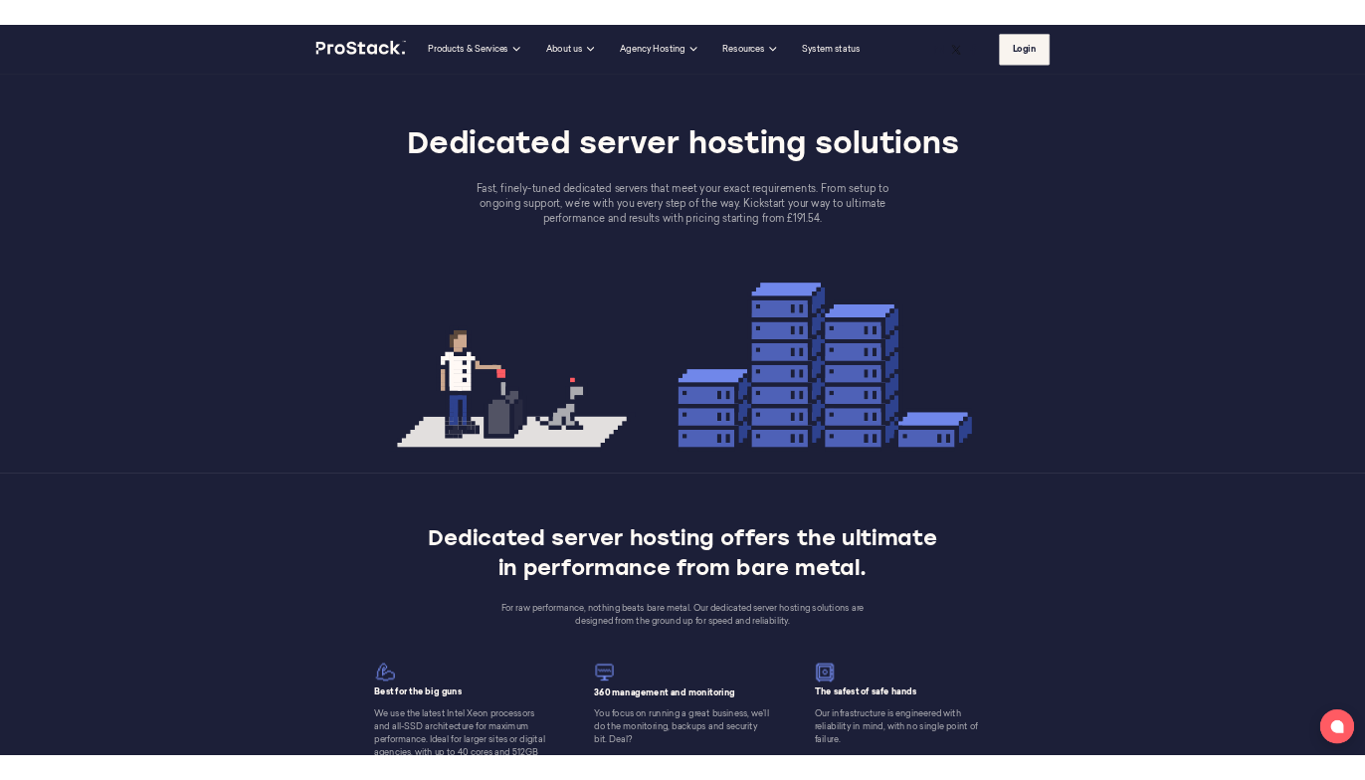
scroll to position [0, 0]
